Goal: Find specific page/section: Locate a particular part of the current website

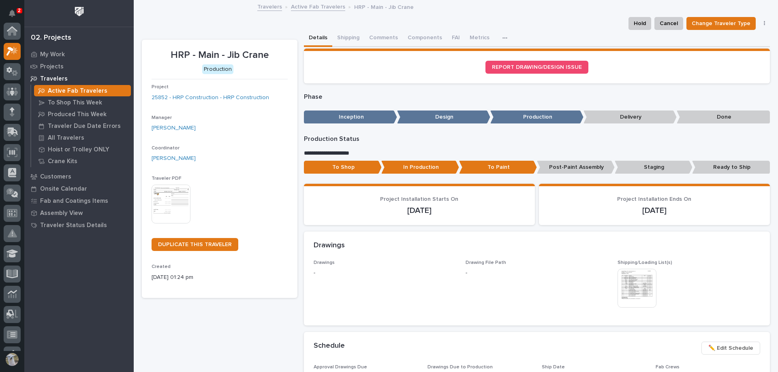
scroll to position [20, 0]
click at [54, 56] on p "My Work" at bounding box center [52, 54] width 25 height 7
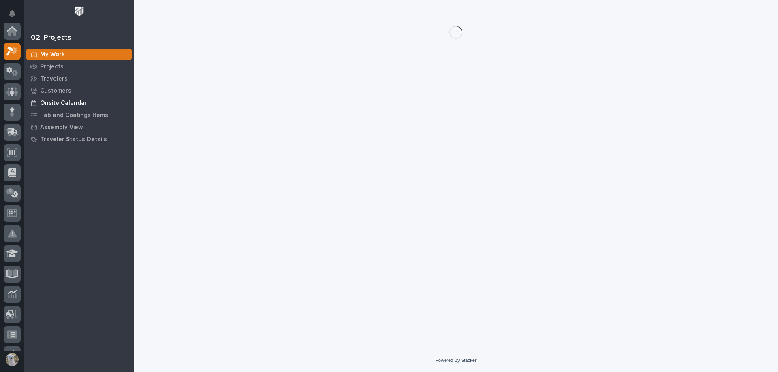
scroll to position [20, 0]
click at [57, 78] on p "Travelers" at bounding box center [54, 78] width 28 height 7
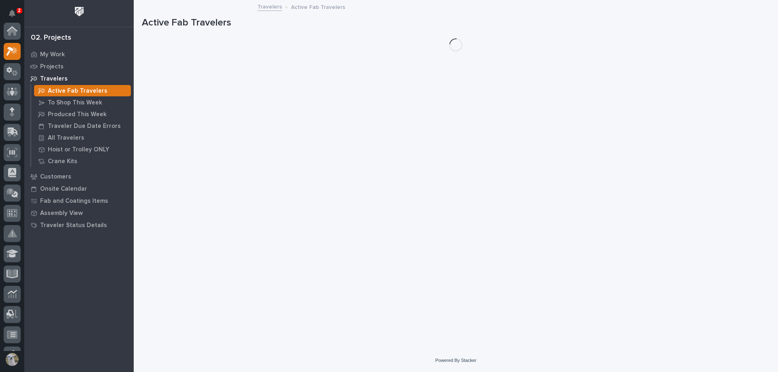
scroll to position [20, 0]
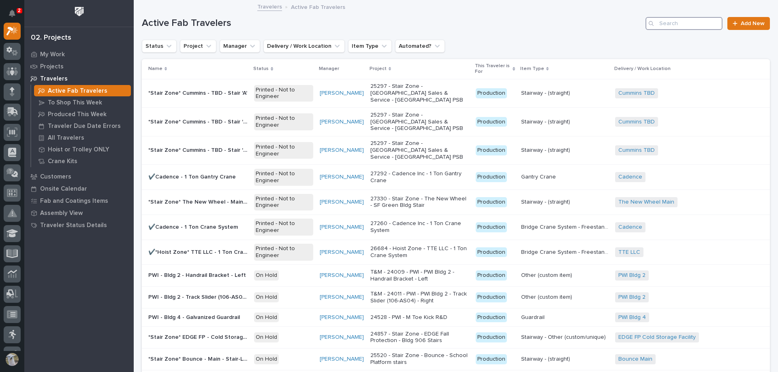
click at [685, 21] on input "Search" at bounding box center [684, 23] width 77 height 13
type input "boom"
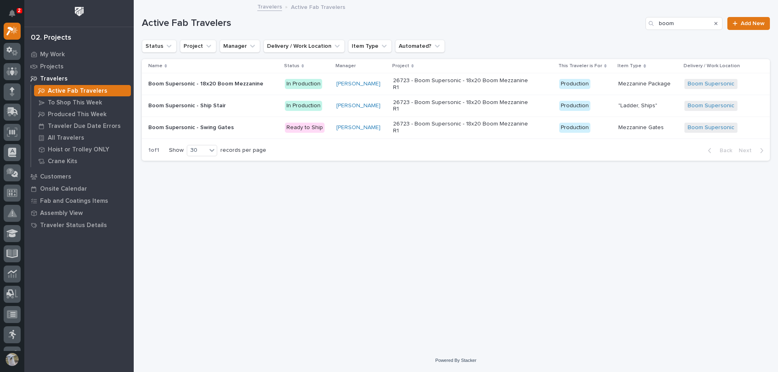
click at [182, 79] on p "Boom Supersonic - 18x20 Boom Mezzanine" at bounding box center [206, 83] width 117 height 9
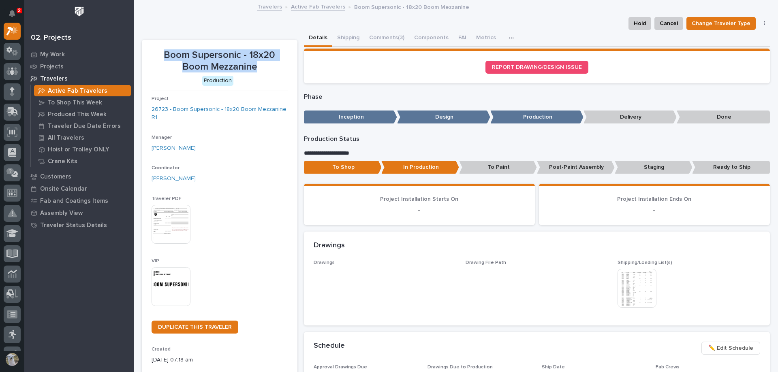
drag, startPoint x: 161, startPoint y: 54, endPoint x: 271, endPoint y: 66, distance: 110.9
click at [271, 66] on p "Boom Supersonic - 18x20 Boom Mezzanine" at bounding box center [220, 61] width 136 height 24
copy p "Boom Supersonic - 18x20 Boom Mezzanine"
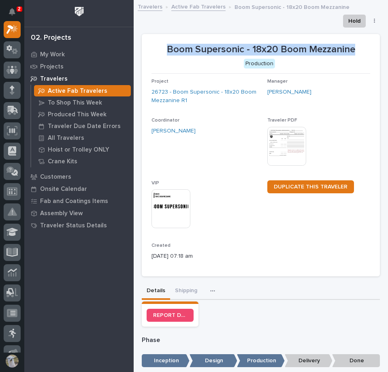
click at [209, 4] on link "Active Fab Travelers" at bounding box center [198, 6] width 54 height 9
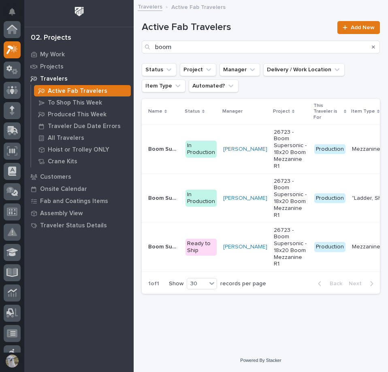
scroll to position [20, 0]
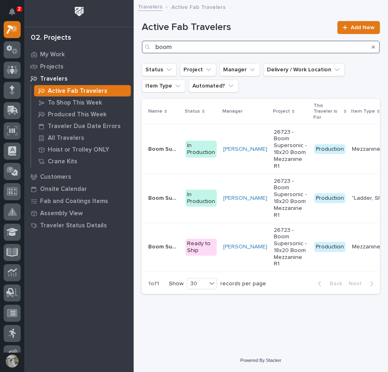
drag, startPoint x: 322, startPoint y: 45, endPoint x: 314, endPoint y: 35, distance: 13.2
click at [322, 46] on input "boom" at bounding box center [261, 47] width 238 height 13
type input "b"
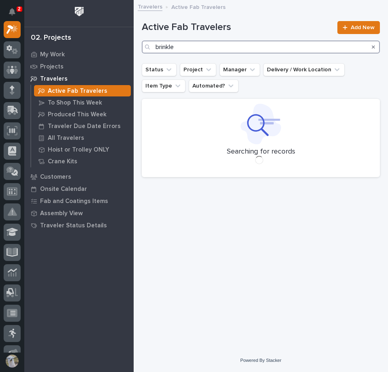
type input "[PERSON_NAME]"
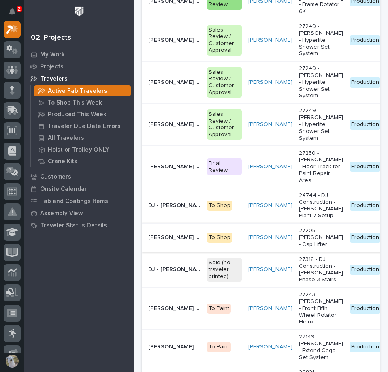
scroll to position [203, 0]
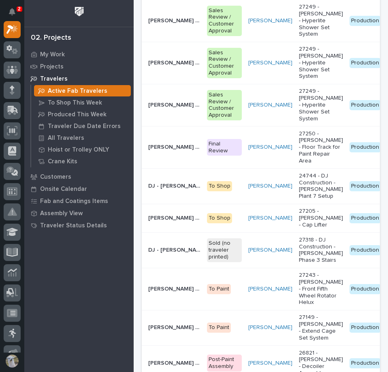
click at [299, 293] on p "27243 - [PERSON_NAME] - Front Fifth Wheel Rotator Helux" at bounding box center [321, 289] width 44 height 34
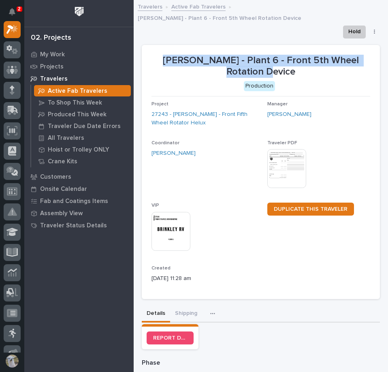
drag, startPoint x: 157, startPoint y: 41, endPoint x: 294, endPoint y: 61, distance: 138.4
click at [294, 61] on section "[PERSON_NAME] - Plant 6 - Front 5th Wheel Rotation Device Production Project 27…" at bounding box center [261, 172] width 238 height 254
copy p "[PERSON_NAME] - Plant 6 - Front 5th Wheel Rotation Device"
